Goal: Information Seeking & Learning: Understand process/instructions

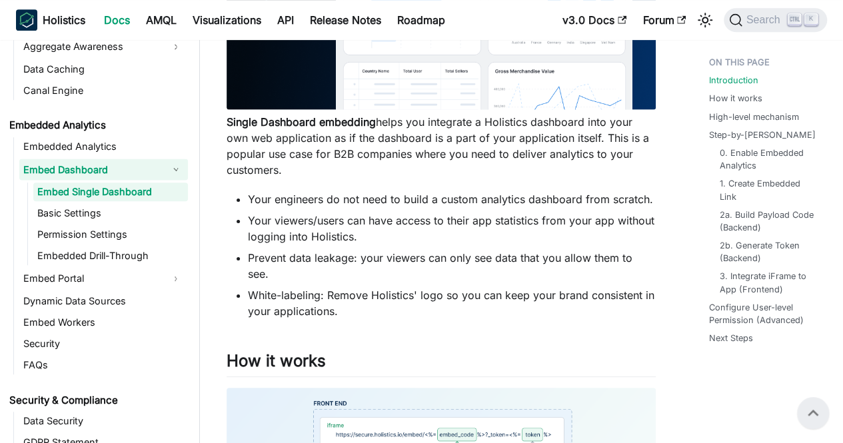
scroll to position [308, 0]
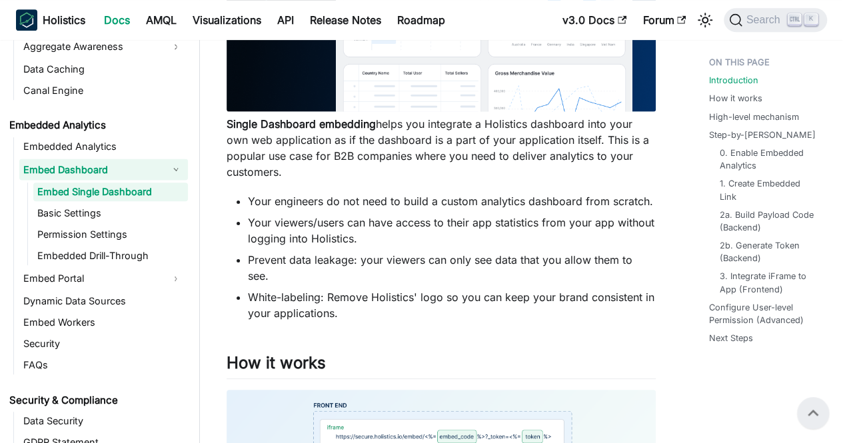
click at [338, 221] on li "Your viewers/users can have access to their app statistics from your app withou…" at bounding box center [452, 231] width 408 height 32
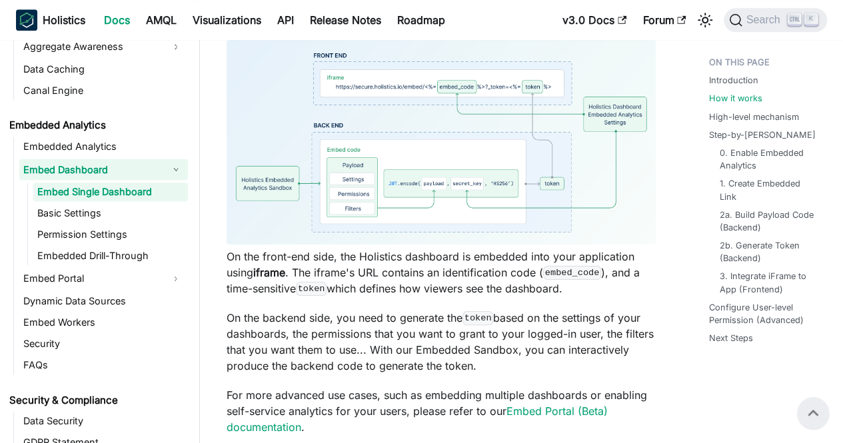
scroll to position [654, 0]
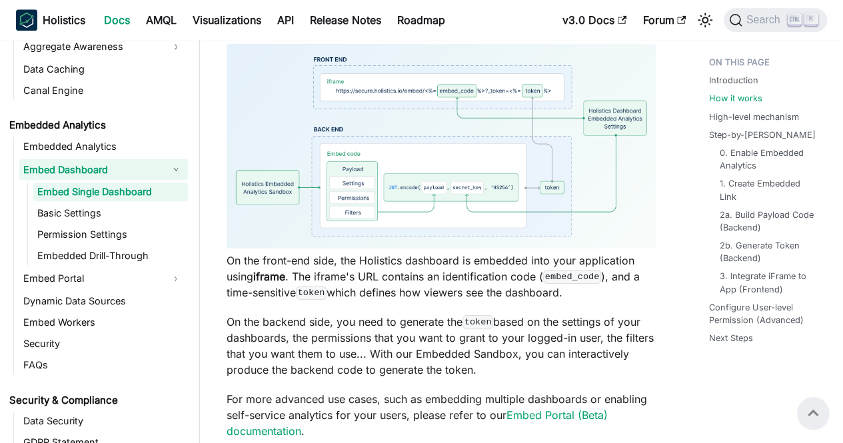
click at [440, 281] on p "On the front-end side, the Holistics dashboard is embedded into your applicatio…" at bounding box center [441, 277] width 429 height 48
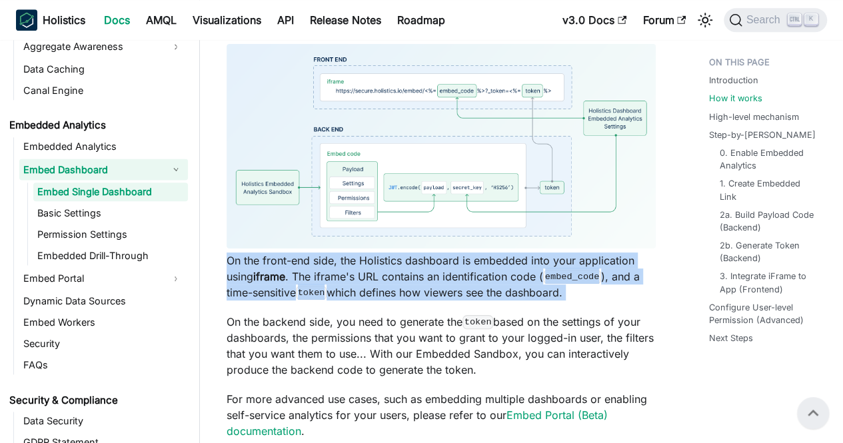
click at [440, 281] on p "On the front-end side, the Holistics dashboard is embedded into your applicatio…" at bounding box center [441, 277] width 429 height 48
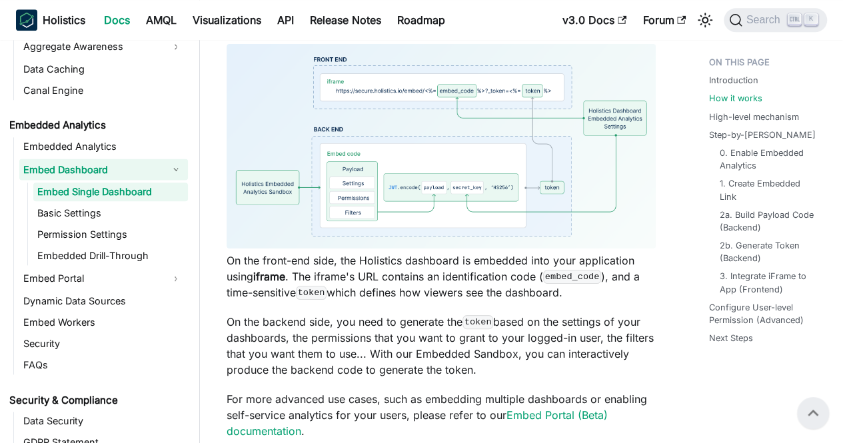
click at [361, 314] on p "On the backend side, you need to generate the token based on the settings of yo…" at bounding box center [441, 346] width 429 height 64
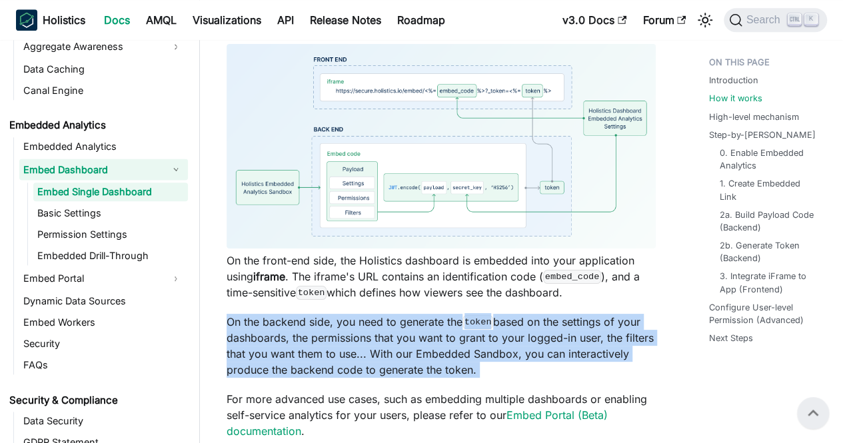
click at [361, 314] on p "On the backend side, you need to generate the token based on the settings of yo…" at bounding box center [441, 346] width 429 height 64
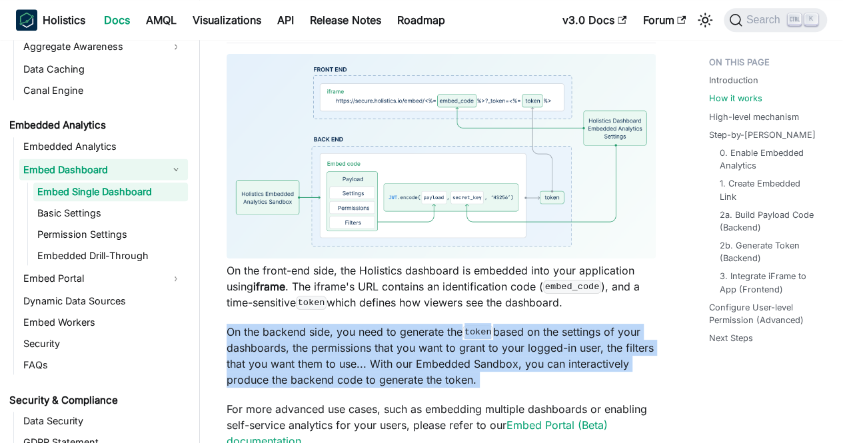
scroll to position [645, 0]
click at [324, 323] on p "On the backend side, you need to generate the token based on the settings of yo…" at bounding box center [441, 355] width 429 height 64
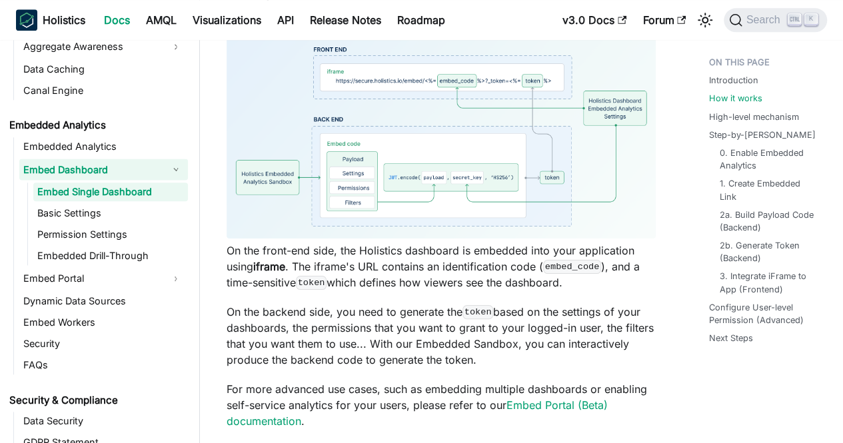
scroll to position [666, 0]
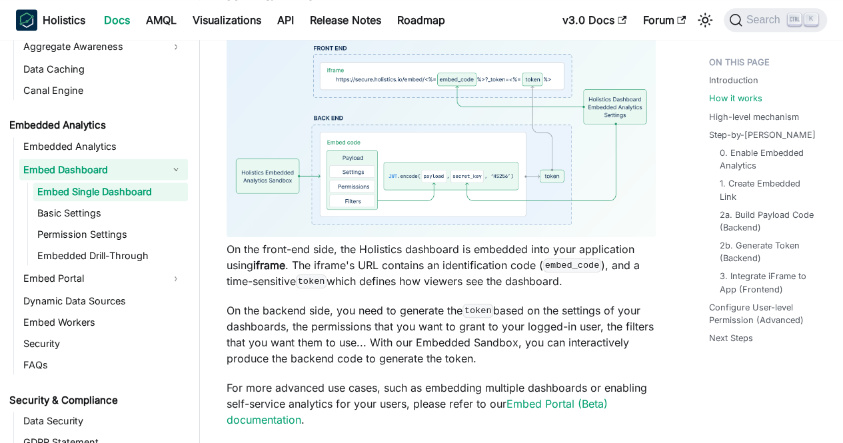
click at [342, 338] on p "On the backend side, you need to generate the token based on the settings of yo…" at bounding box center [441, 334] width 429 height 64
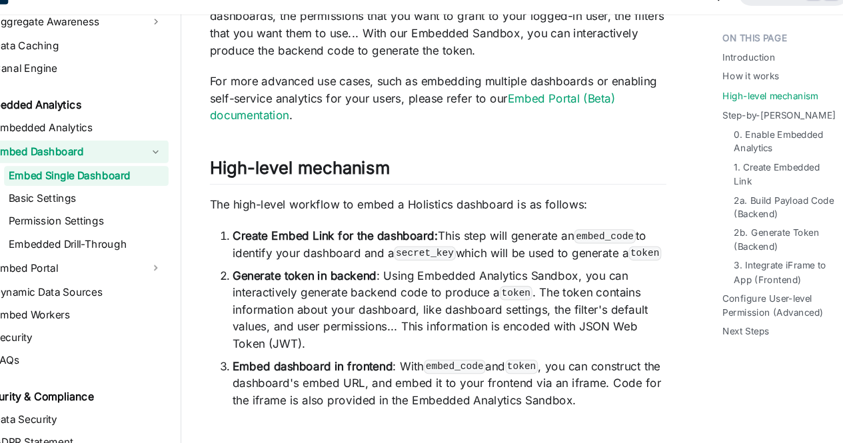
scroll to position [951, 0]
click at [508, 260] on ol "Create Embed Link for the dashboard: This step will generate an embed_code to i…" at bounding box center [441, 325] width 429 height 171
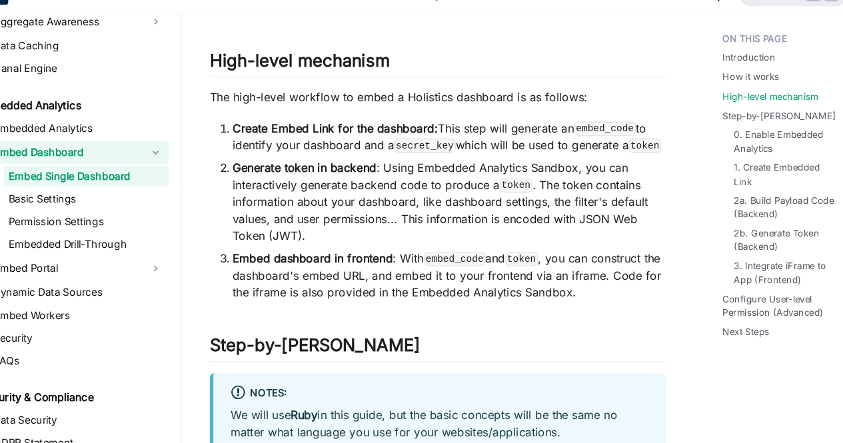
scroll to position [1053, 0]
click at [474, 207] on li "Generate token in backend : Using Embedded Analytics Sandbox, you can interacti…" at bounding box center [452, 215] width 408 height 80
click at [259, 177] on strong "Generate token in backend" at bounding box center [315, 183] width 135 height 13
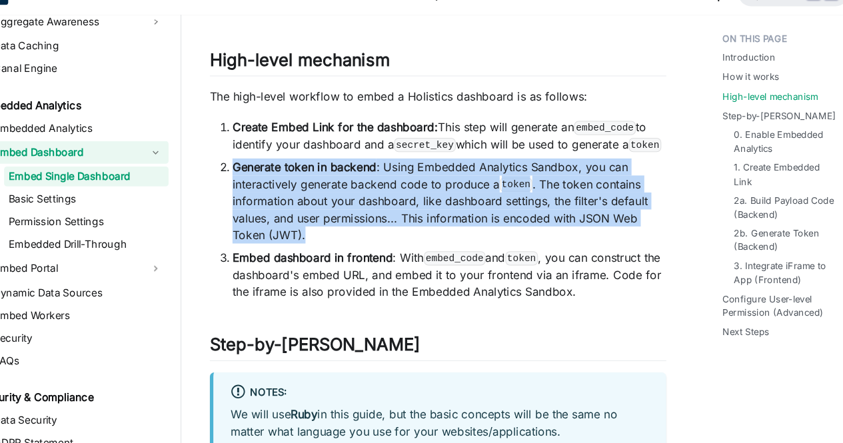
drag, startPoint x: 259, startPoint y: 161, endPoint x: 344, endPoint y: 225, distance: 106.2
click at [344, 225] on li "Generate token in backend : Using Embedded Analytics Sandbox, you can interacti…" at bounding box center [452, 215] width 408 height 80
click at [364, 223] on li "Generate token in backend : Using Embedded Analytics Sandbox, you can interacti…" at bounding box center [452, 215] width 408 height 80
drag, startPoint x: 352, startPoint y: 233, endPoint x: 256, endPoint y: 171, distance: 113.9
click at [256, 175] on li "Generate token in backend : Using Embedded Analytics Sandbox, you can interacti…" at bounding box center [452, 215] width 408 height 80
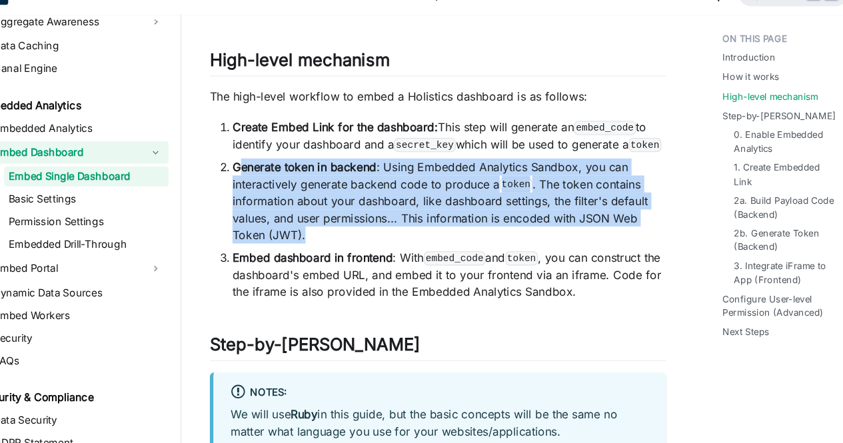
click at [329, 221] on li "Generate token in backend : Using Embedded Analytics Sandbox, you can interacti…" at bounding box center [452, 215] width 408 height 80
drag, startPoint x: 329, startPoint y: 225, endPoint x: 241, endPoint y: 167, distance: 105.9
click at [248, 175] on li "Generate token in backend : Using Embedded Analytics Sandbox, you can interacti…" at bounding box center [452, 215] width 408 height 80
click at [442, 223] on li "Generate token in backend : Using Embedded Analytics Sandbox, you can interacti…" at bounding box center [452, 215] width 408 height 80
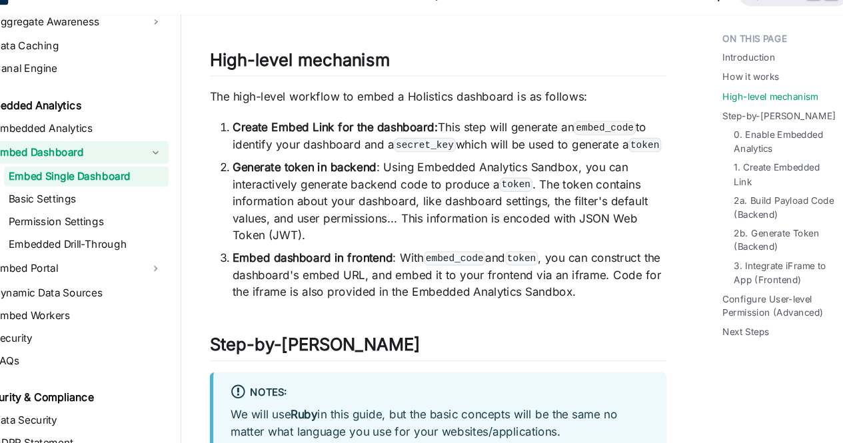
click at [400, 239] on ol "Create Embed Link for the dashboard: This step will generate an embed_code to i…" at bounding box center [441, 223] width 429 height 171
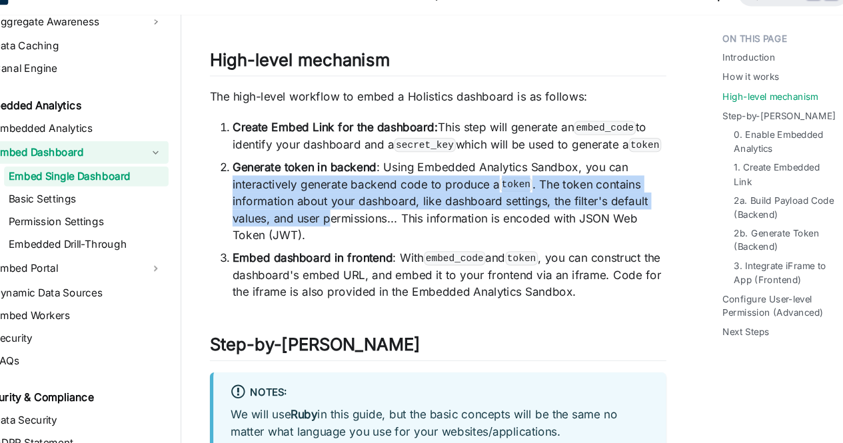
drag, startPoint x: 340, startPoint y: 222, endPoint x: 247, endPoint y: 176, distance: 104.0
click at [247, 176] on ol "Create Embed Link for the dashboard: This step will generate an embed_code to i…" at bounding box center [441, 223] width 429 height 171
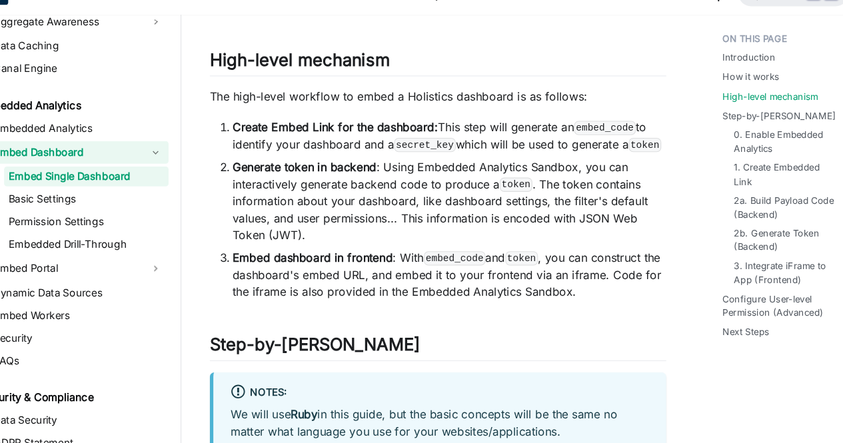
click at [250, 177] on strong "Generate token in backend" at bounding box center [315, 183] width 135 height 13
click at [322, 225] on li "Generate token in backend : Using Embedded Analytics Sandbox, you can interacti…" at bounding box center [452, 215] width 408 height 80
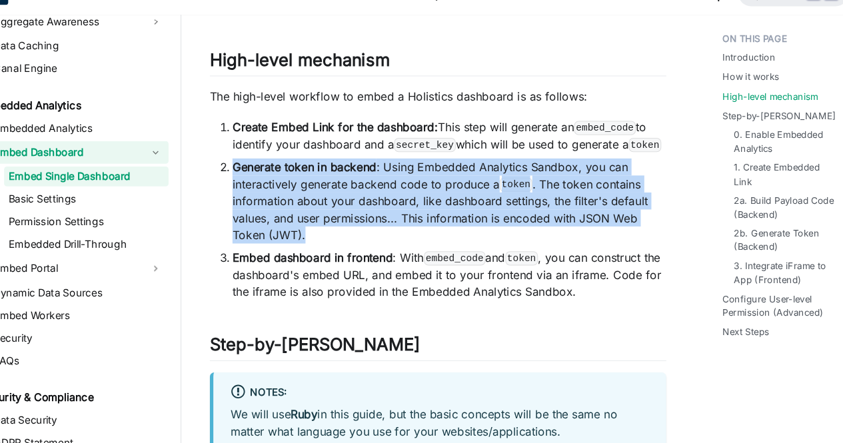
drag, startPoint x: 322, startPoint y: 225, endPoint x: 242, endPoint y: 165, distance: 100.9
click at [248, 175] on li "Generate token in backend : Using Embedded Analytics Sandbox, you can interacti…" at bounding box center [452, 215] width 408 height 80
click at [323, 237] on li "Generate token in backend : Using Embedded Analytics Sandbox, you can interacti…" at bounding box center [452, 215] width 408 height 80
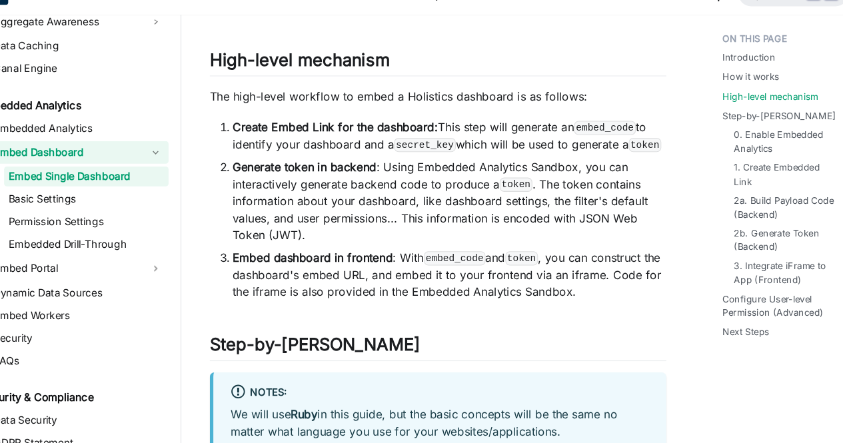
click at [332, 231] on li "Generate token in backend : Using Embedded Analytics Sandbox, you can interacti…" at bounding box center [452, 215] width 408 height 80
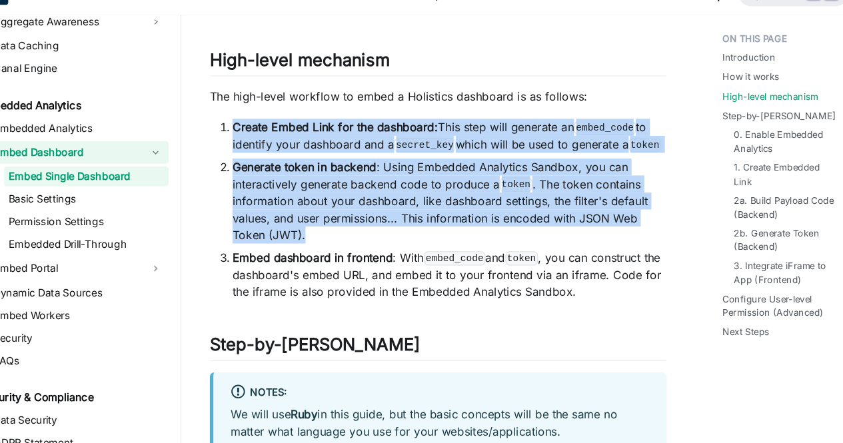
drag, startPoint x: 332, startPoint y: 231, endPoint x: 243, endPoint y: 133, distance: 132.0
click at [243, 138] on ol "Create Embed Link for the dashboard: This step will generate an embed_code to i…" at bounding box center [441, 223] width 429 height 171
click at [325, 225] on li "Generate token in backend : Using Embedded Analytics Sandbox, you can interacti…" at bounding box center [452, 215] width 408 height 80
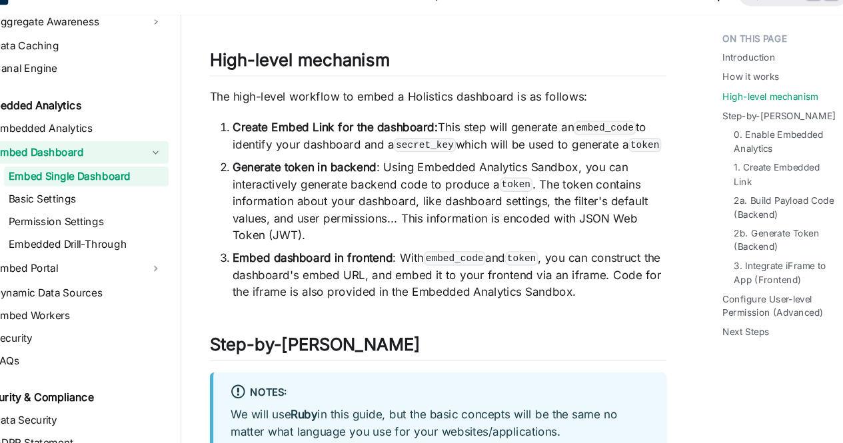
click at [397, 193] on li "Generate token in backend : Using Embedded Analytics Sandbox, you can interacti…" at bounding box center [452, 215] width 408 height 80
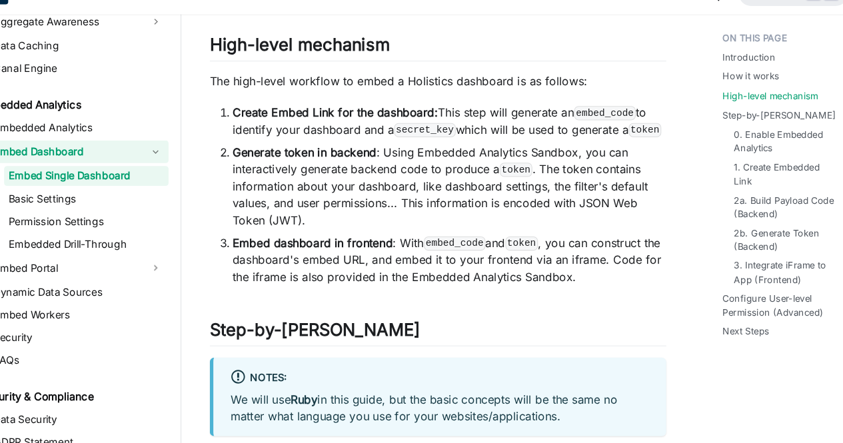
scroll to position [1069, 0]
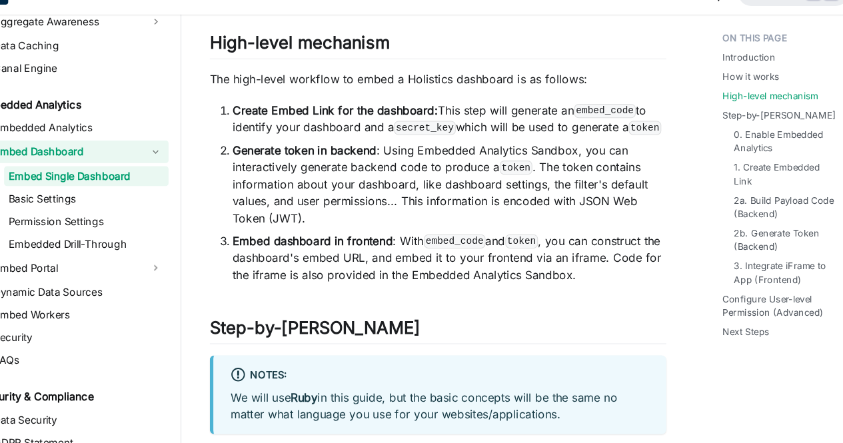
click at [464, 259] on li "Embed dashboard in frontend : With embed_code and token , you can construct the…" at bounding box center [452, 269] width 408 height 48
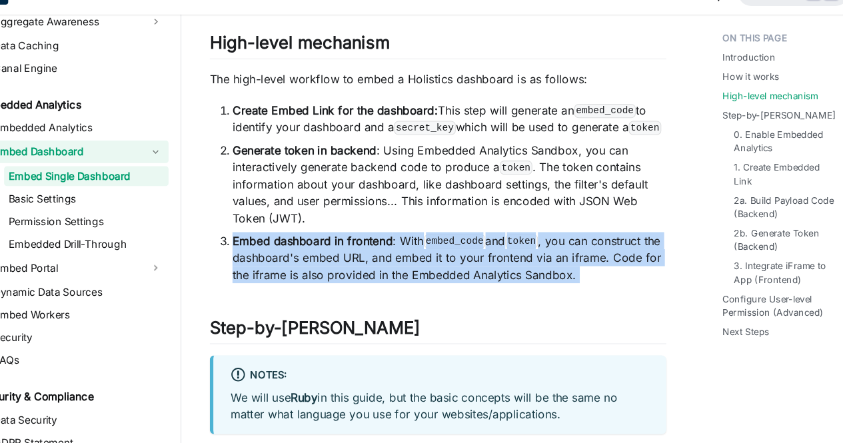
click at [464, 259] on li "Embed dashboard in frontend : With embed_code and token , you can construct the…" at bounding box center [452, 269] width 408 height 48
click at [504, 273] on li "Embed dashboard in frontend : With embed_code and token , you can construct the…" at bounding box center [452, 269] width 408 height 48
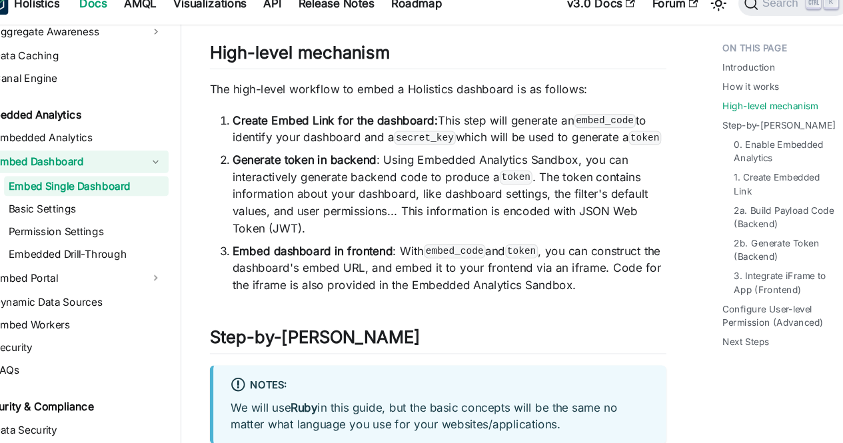
click at [350, 215] on li "Generate token in backend : Using Embedded Analytics Sandbox, you can interacti…" at bounding box center [452, 199] width 408 height 80
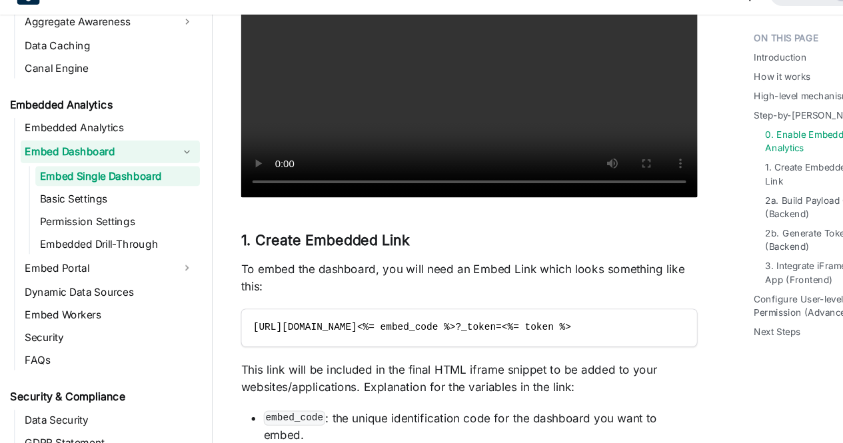
scroll to position [1722, 0]
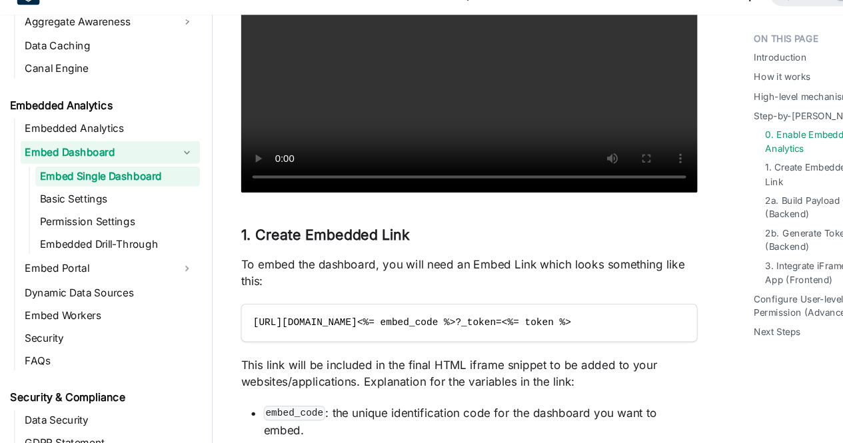
click at [308, 267] on p "To embed the dashboard, you will need an Embed Link which looks something like …" at bounding box center [441, 283] width 429 height 32
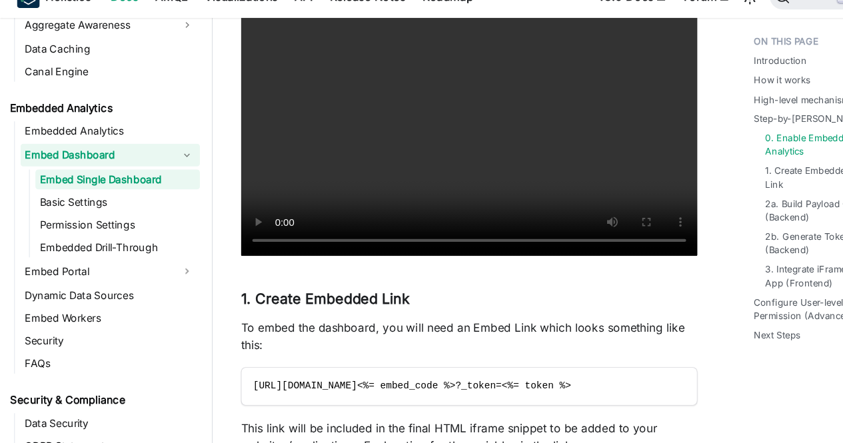
scroll to position [1666, 0]
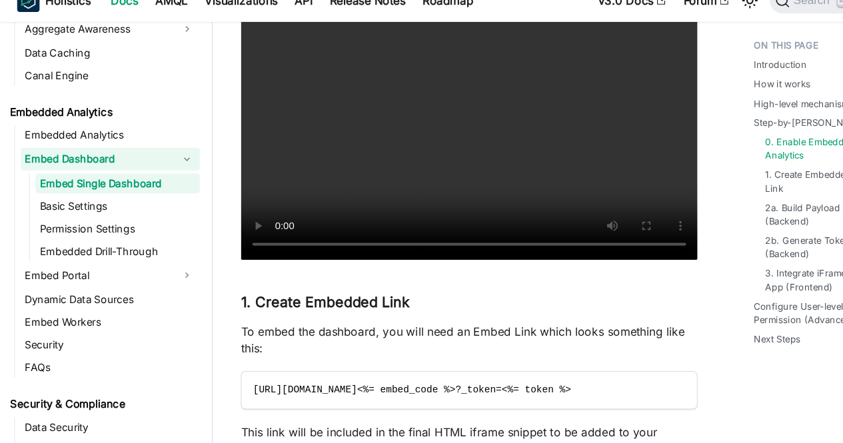
click at [534, 323] on p "To embed the dashboard, you will need an Embed Link which looks something like …" at bounding box center [441, 339] width 429 height 32
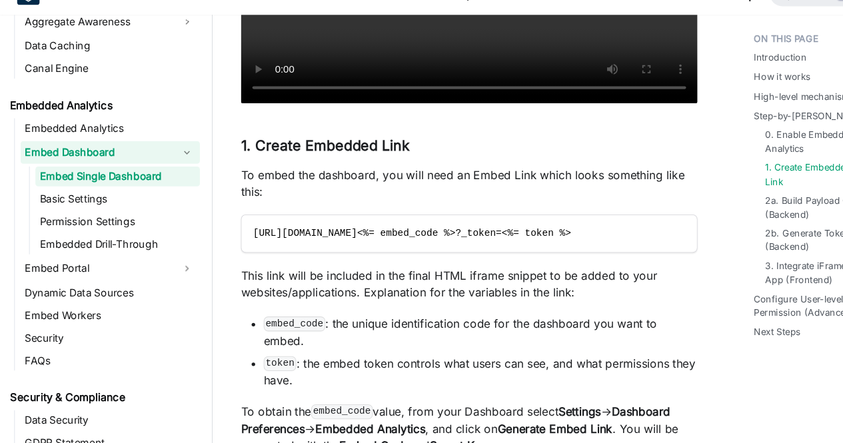
scroll to position [1808, 0]
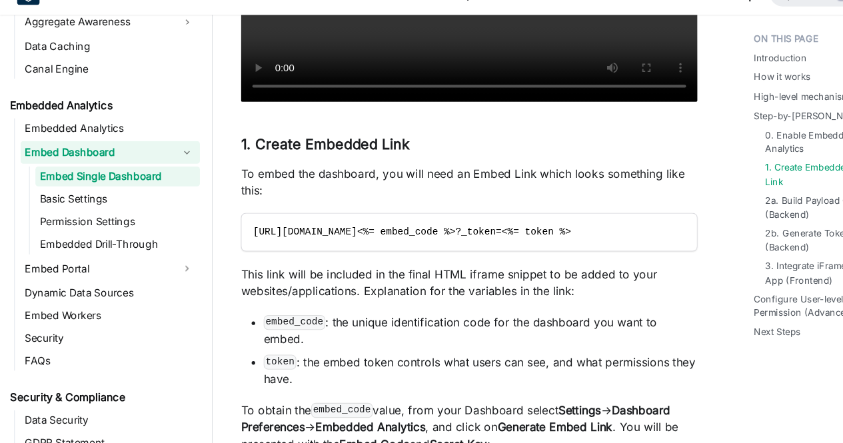
click at [548, 321] on li "embed_code : the unique identification code for the dashboard you want to embed." at bounding box center [452, 337] width 408 height 32
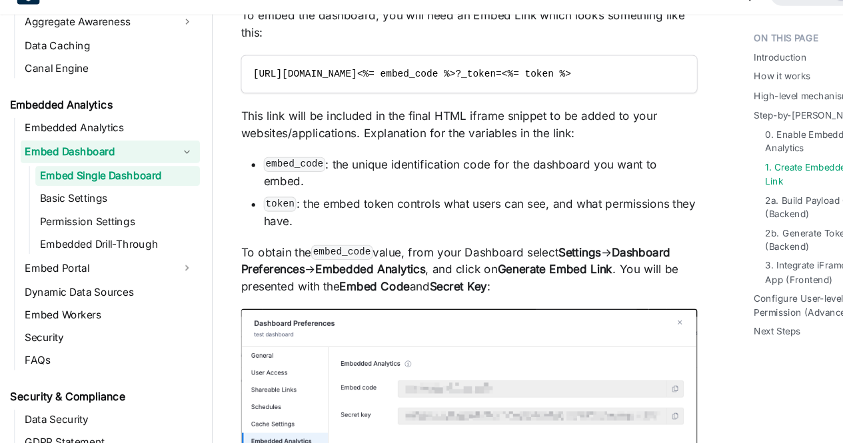
scroll to position [1958, 0]
click at [581, 209] on li "token : the embed token controls what users can see, and what permissions they …" at bounding box center [452, 225] width 408 height 32
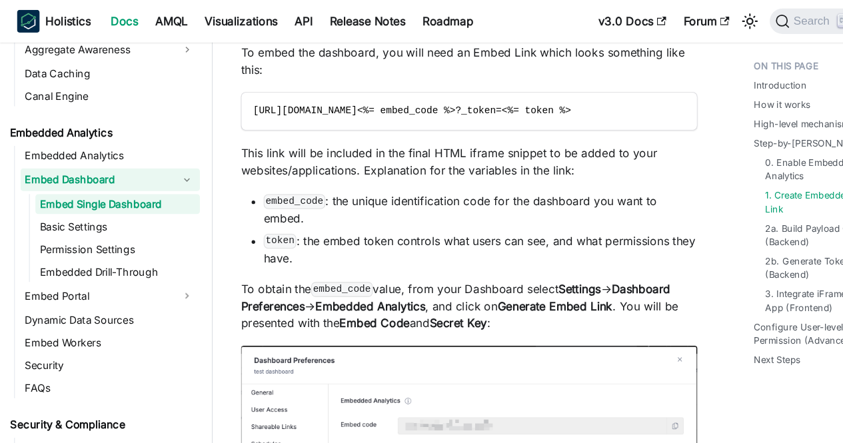
scroll to position [1945, 0]
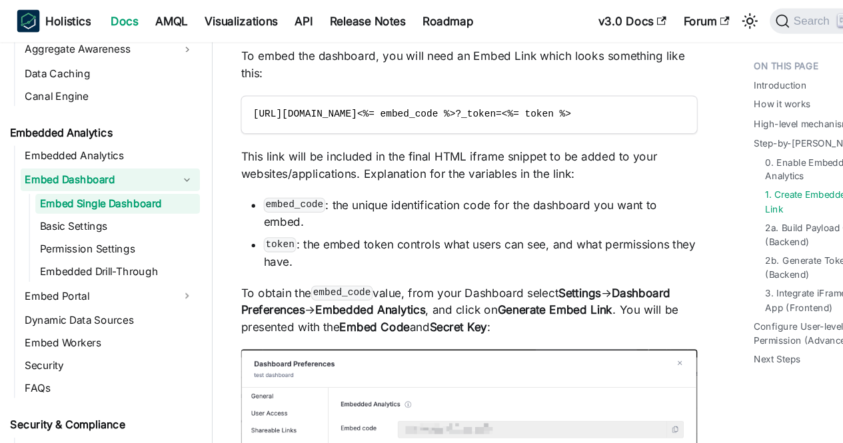
click at [581, 185] on li "embed_code : the unique identification code for the dashboard you want to embed." at bounding box center [452, 201] width 408 height 32
click at [487, 222] on li "token : the embed token controls what users can see, and what permissions they …" at bounding box center [452, 238] width 408 height 32
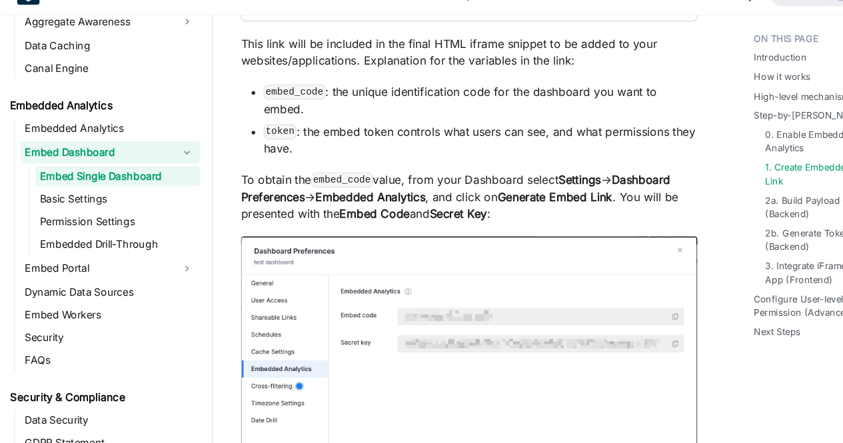
scroll to position [2025, 0]
click at [487, 248] on img at bounding box center [441, 385] width 429 height 275
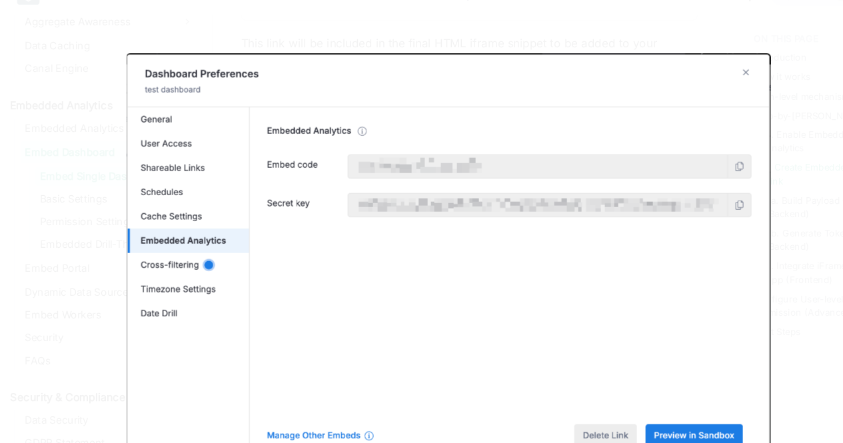
scroll to position [2026, 0]
drag, startPoint x: 487, startPoint y: 195, endPoint x: 488, endPoint y: 221, distance: 26.7
click at [487, 220] on img at bounding box center [421, 270] width 605 height 388
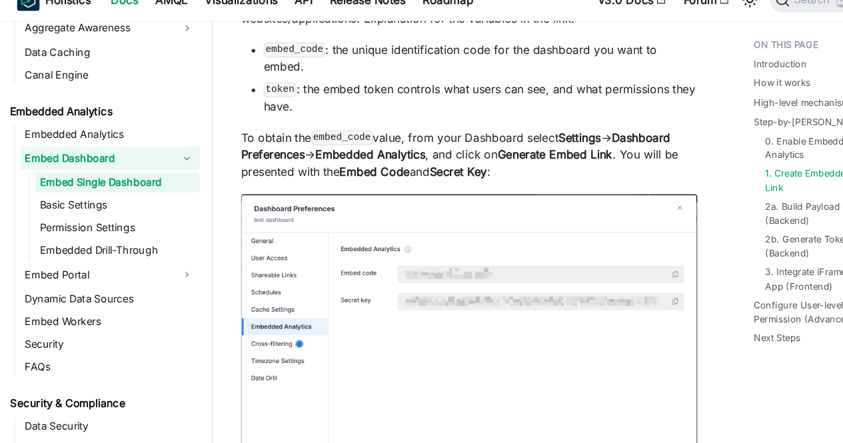
scroll to position [2070, 0]
click at [453, 141] on p "To obtain the embed_code value, from your Dashboard select Settings -> Dashboar…" at bounding box center [441, 165] width 429 height 48
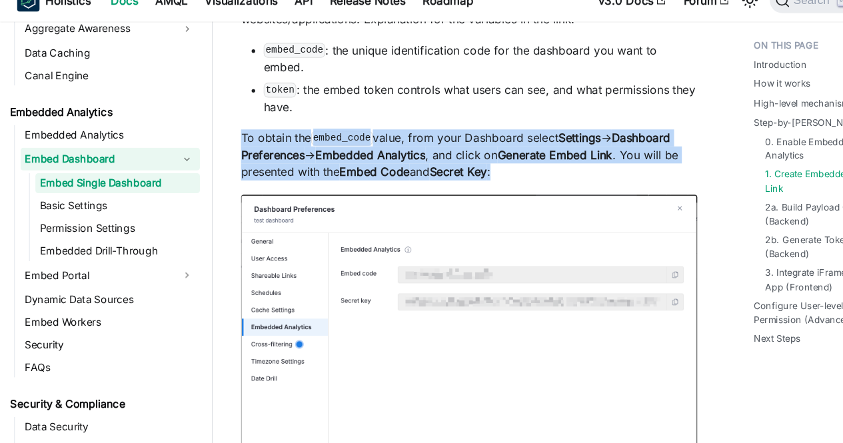
click at [453, 141] on p "To obtain the embed_code value, from your Dashboard select Settings -> Dashboar…" at bounding box center [441, 165] width 429 height 48
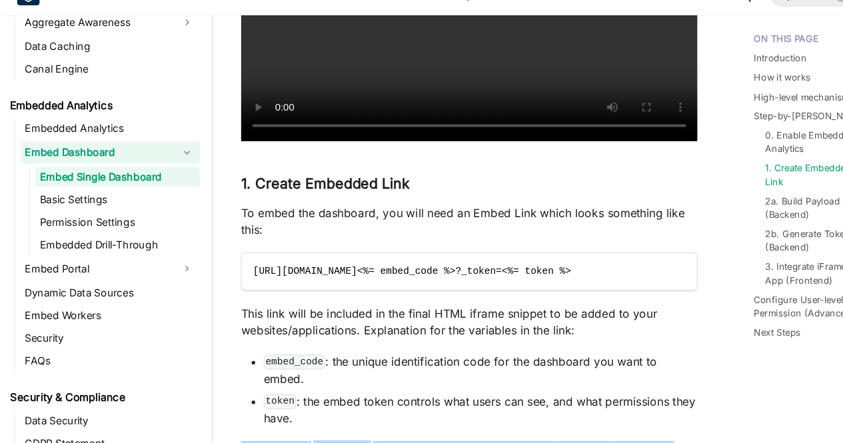
scroll to position [1788, 0]
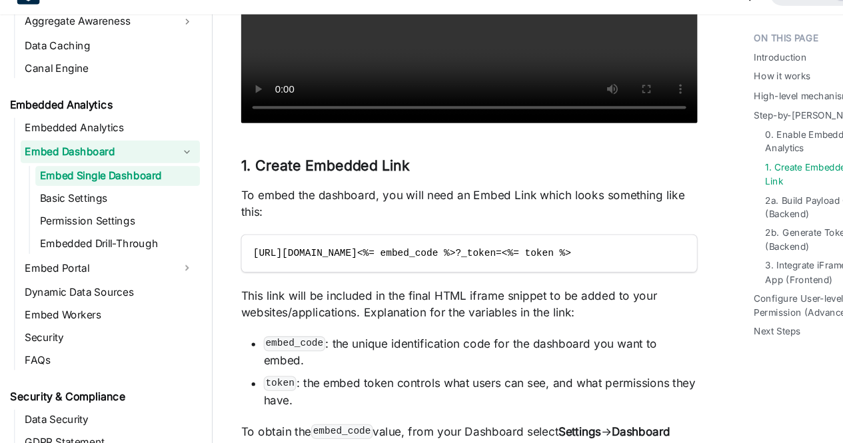
click at [283, 342] on code "embed_code" at bounding box center [277, 348] width 58 height 13
copy code "embed_code"
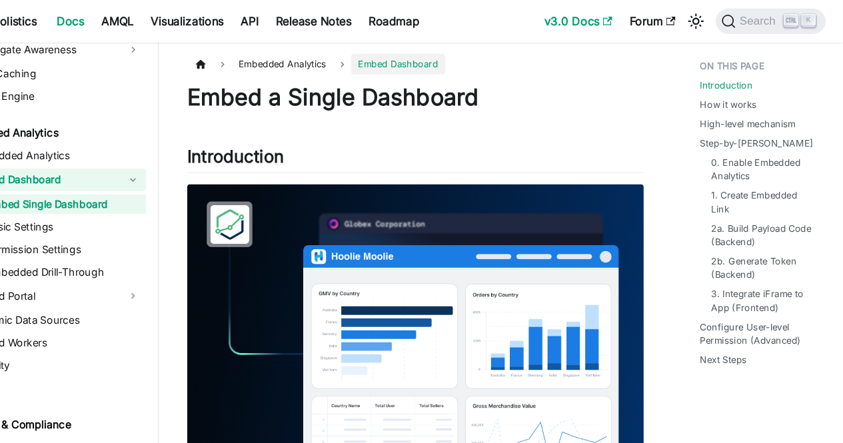
scroll to position [0, 0]
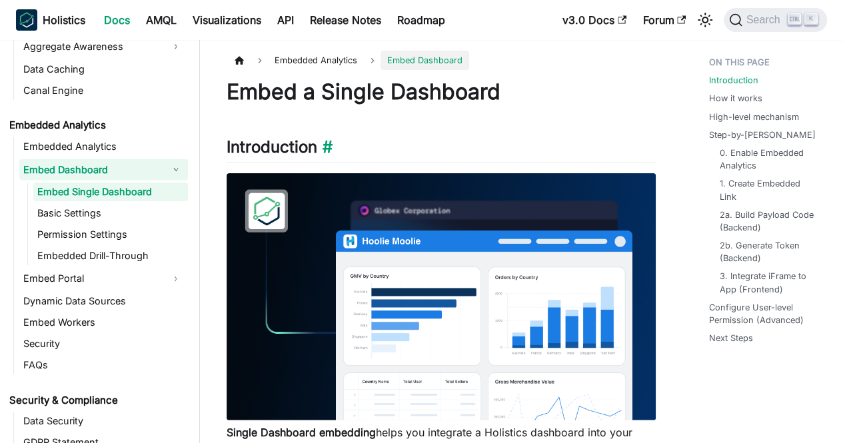
click at [538, 141] on h2 "Introduction ​" at bounding box center [441, 149] width 429 height 25
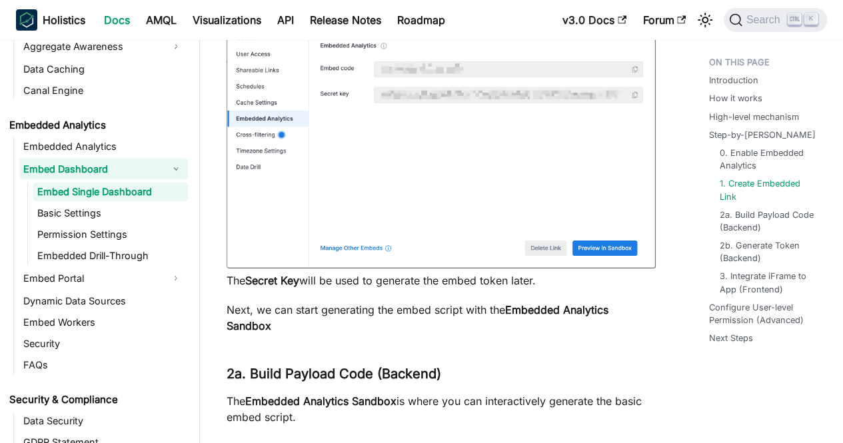
scroll to position [2295, 0]
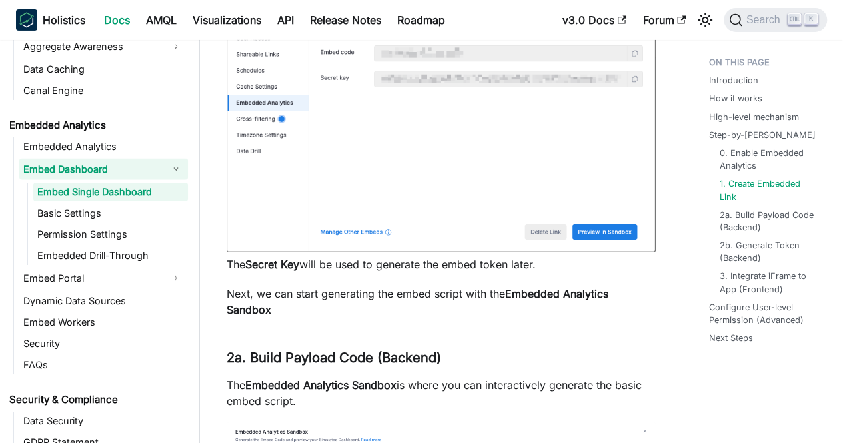
click at [426, 282] on div "Embed a Single Dashboard Introduction ​ Single Dashboard embedding helps you in…" at bounding box center [441, 123] width 429 height 4681
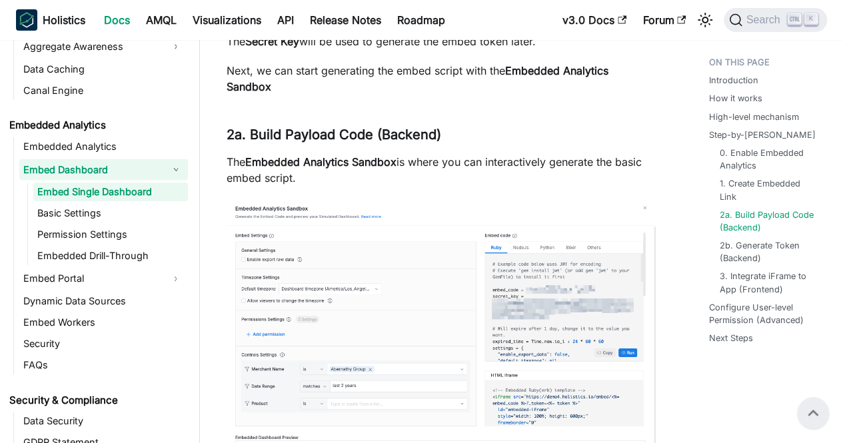
scroll to position [2518, 0]
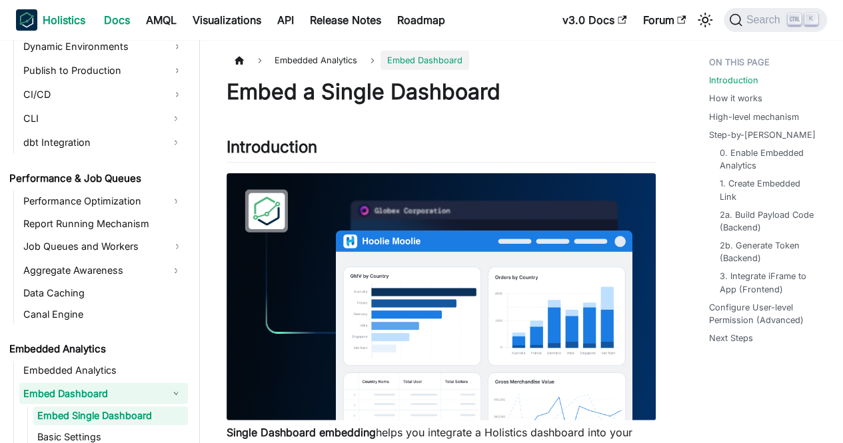
scroll to position [1111, 0]
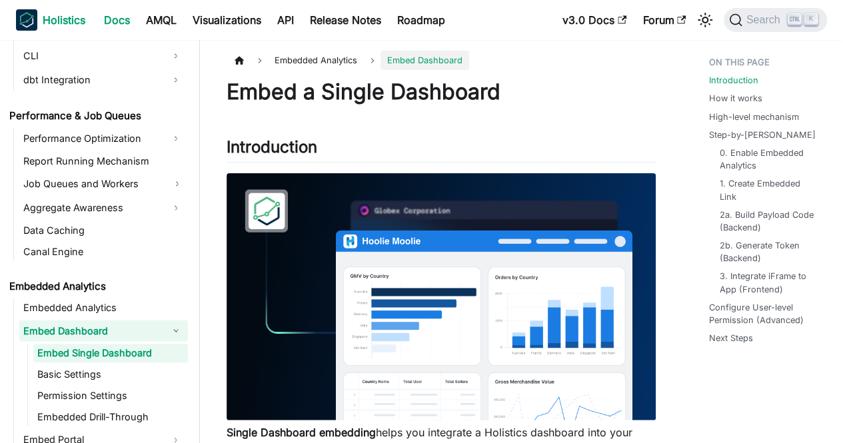
click at [53, 15] on b "Holistics" at bounding box center [64, 20] width 43 height 16
